Goal: Find contact information: Obtain details needed to contact an individual or organization

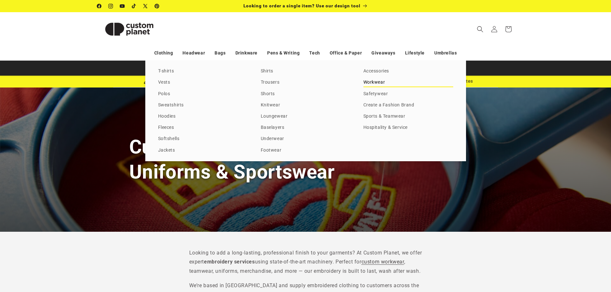
click at [372, 81] on link "Workwear" at bounding box center [408, 82] width 90 height 9
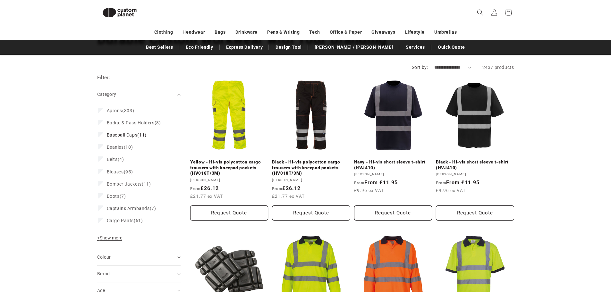
scroll to position [55, 0]
click at [117, 238] on span "+ Show more" at bounding box center [109, 238] width 25 height 5
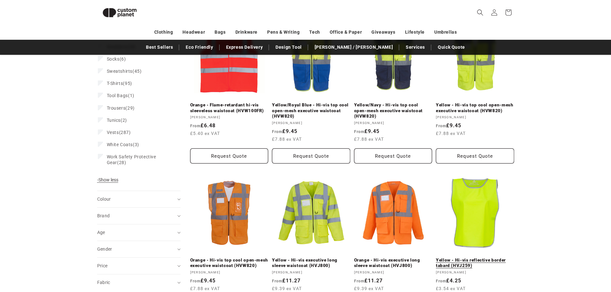
scroll to position [569, 0]
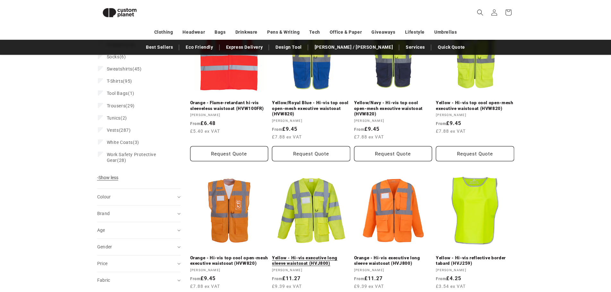
click at [325, 255] on link "Yellow - Hi-vis executive long sleeve waistcoat (HVJ800)" at bounding box center [311, 260] width 78 height 11
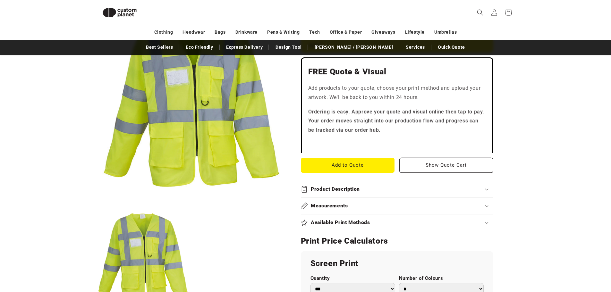
scroll to position [248, 0]
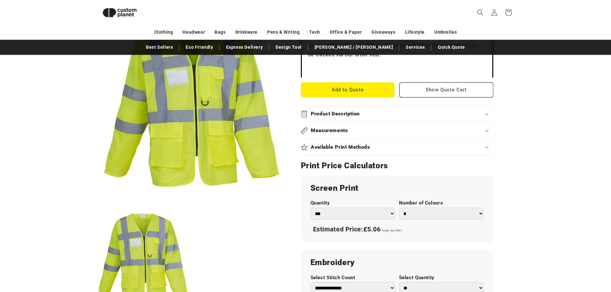
click at [369, 215] on select "*** *** *** **** **** **** ***** *****" at bounding box center [352, 214] width 85 height 12
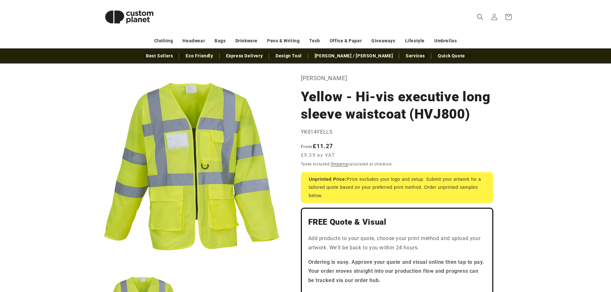
scroll to position [0, 0]
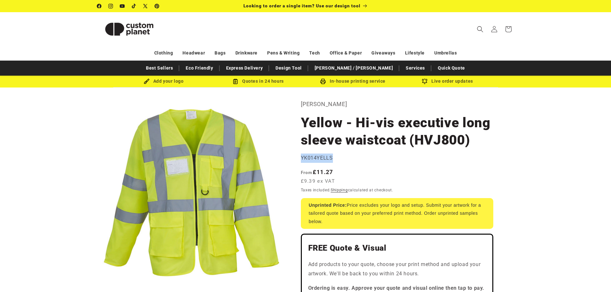
drag, startPoint x: 334, startPoint y: 160, endPoint x: 301, endPoint y: 163, distance: 32.5
copy span "YK014YELLS"
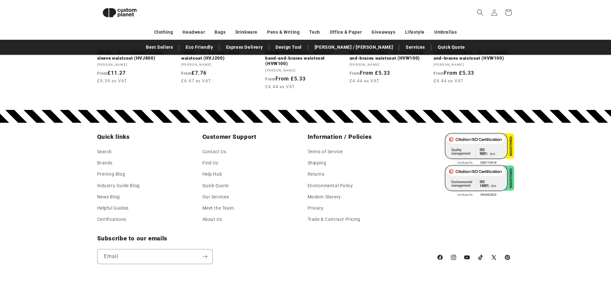
scroll to position [889, 0]
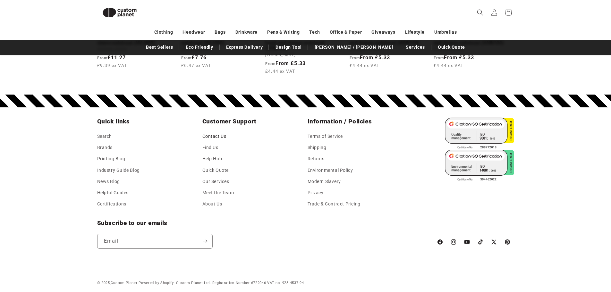
click at [210, 133] on link "Contact Us" at bounding box center [214, 137] width 24 height 10
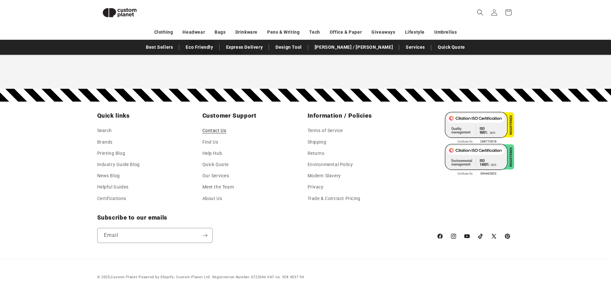
scroll to position [324, 0]
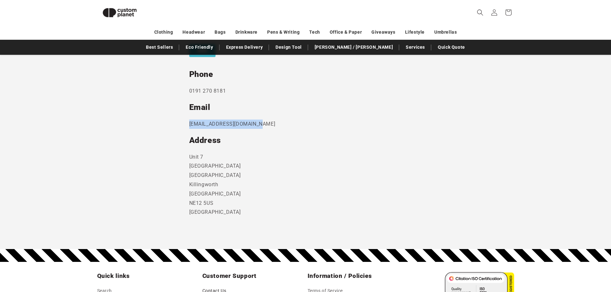
drag, startPoint x: 267, startPoint y: 124, endPoint x: 190, endPoint y: 124, distance: 76.6
click at [190, 124] on p "sales@customplanet.co.uk" at bounding box center [305, 124] width 233 height 9
copy p "sales@customplanet.co.uk"
